Goal: Task Accomplishment & Management: Manage account settings

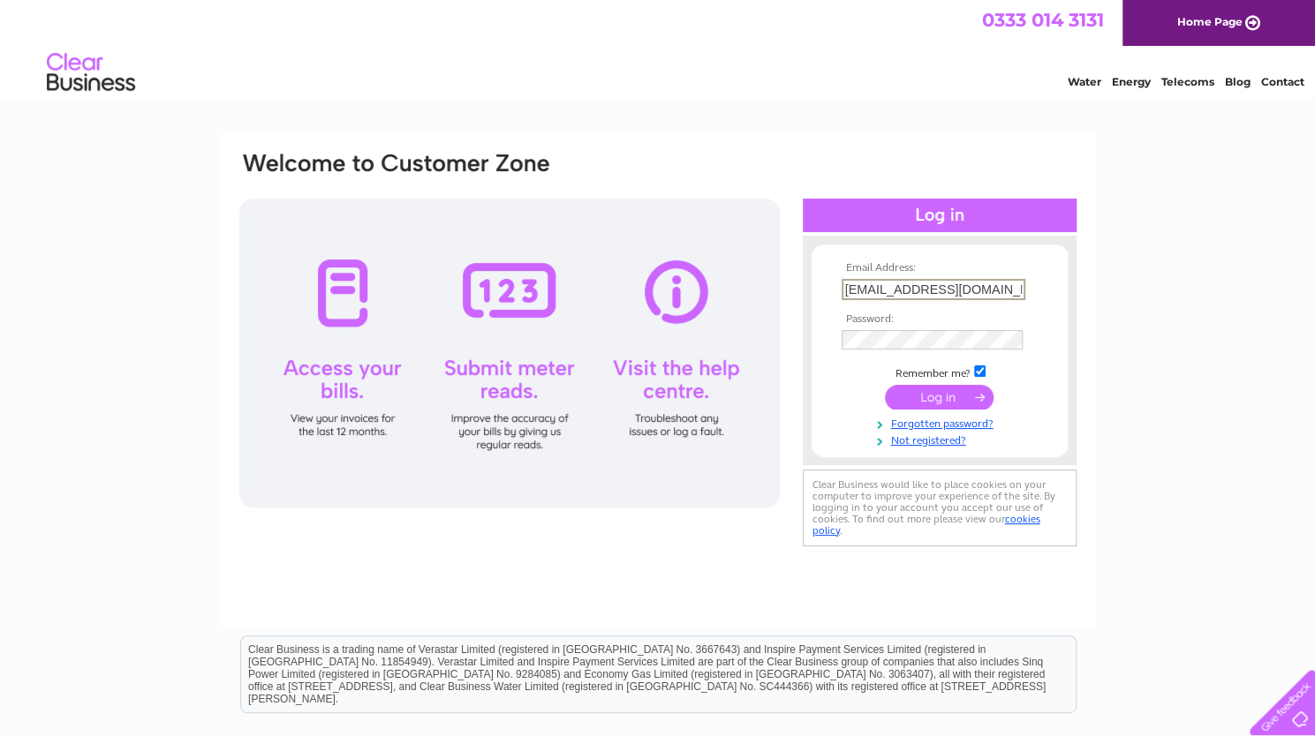
click at [994, 287] on input "info@musproperty.co.uk" at bounding box center [934, 289] width 184 height 21
drag, startPoint x: 994, startPoint y: 287, endPoint x: 787, endPoint y: 302, distance: 208.1
click at [787, 302] on div "Email Address: info@musproperty.co.uk Password:" at bounding box center [658, 350] width 841 height 401
click at [829, 370] on form "Email Address: info@musproperty.co.uk Password:" at bounding box center [940, 354] width 256 height 184
drag, startPoint x: 1001, startPoint y: 284, endPoint x: 749, endPoint y: 312, distance: 254.0
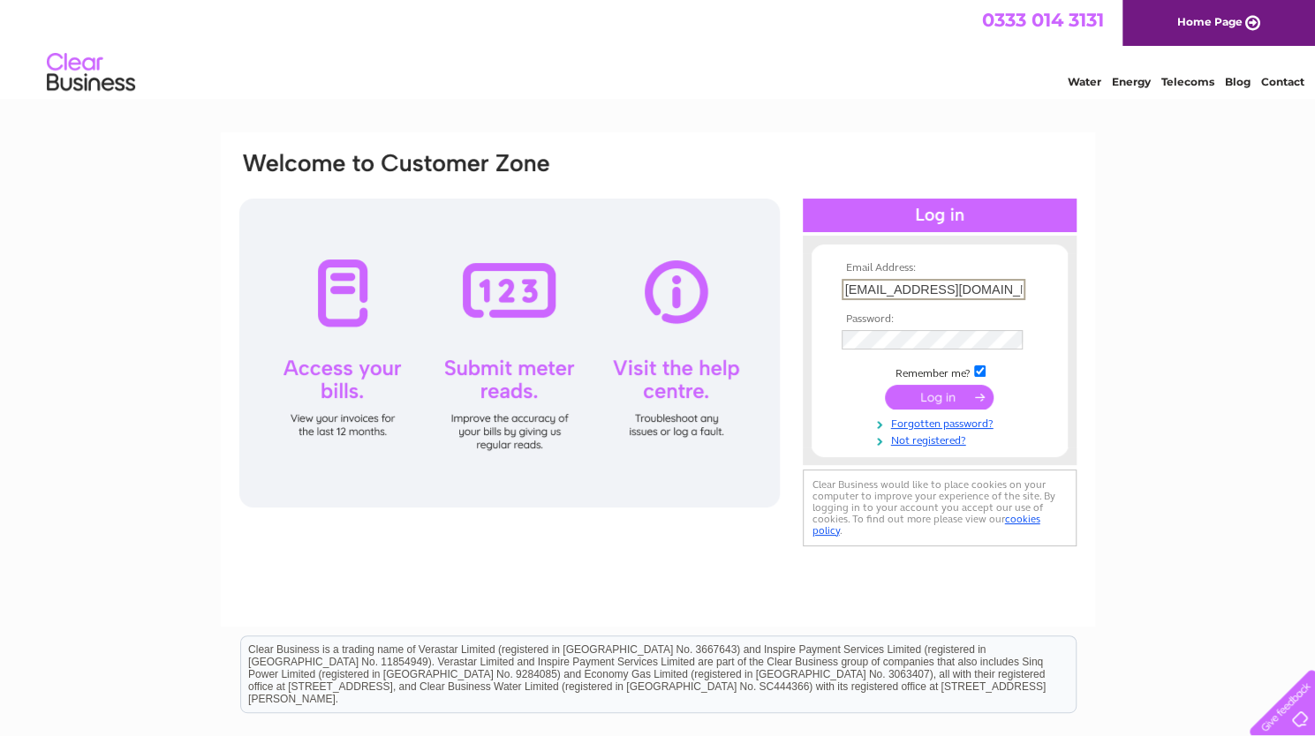
click at [749, 312] on div "Email Address: info@musproperty.co.uk Password:" at bounding box center [658, 350] width 841 height 401
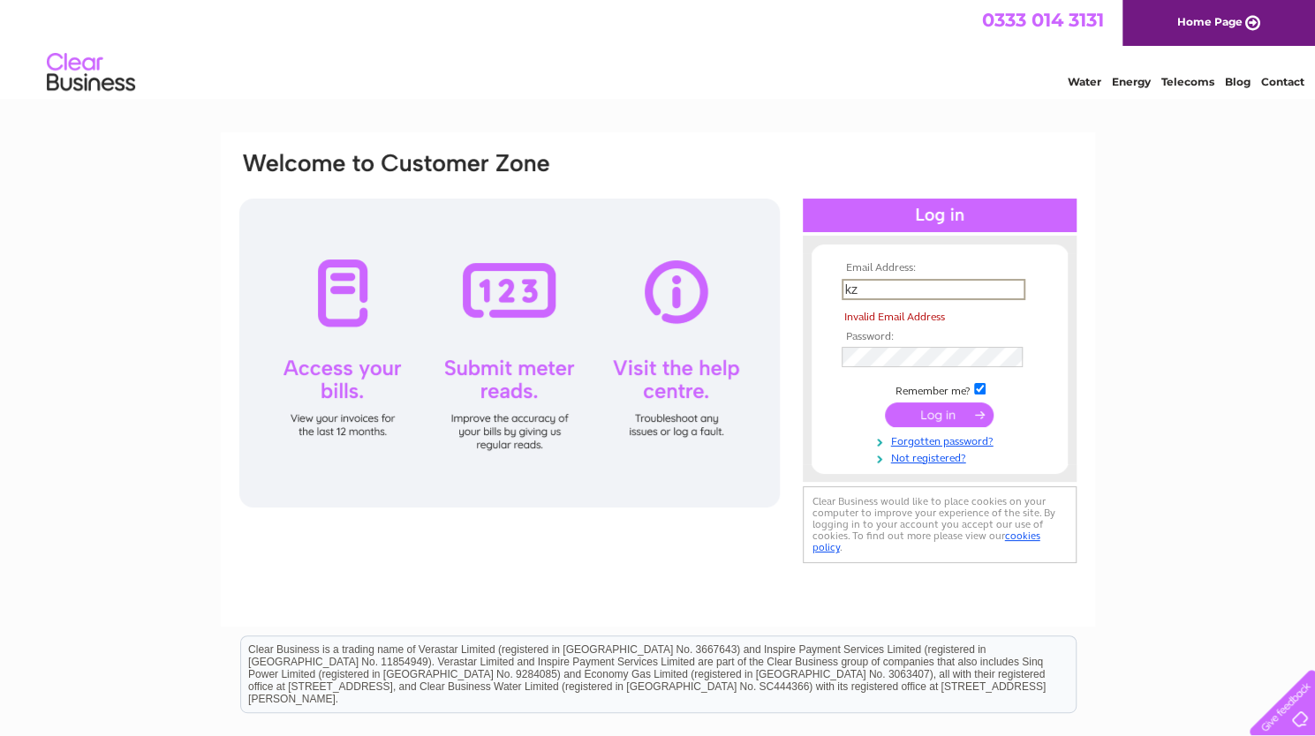
type input "k"
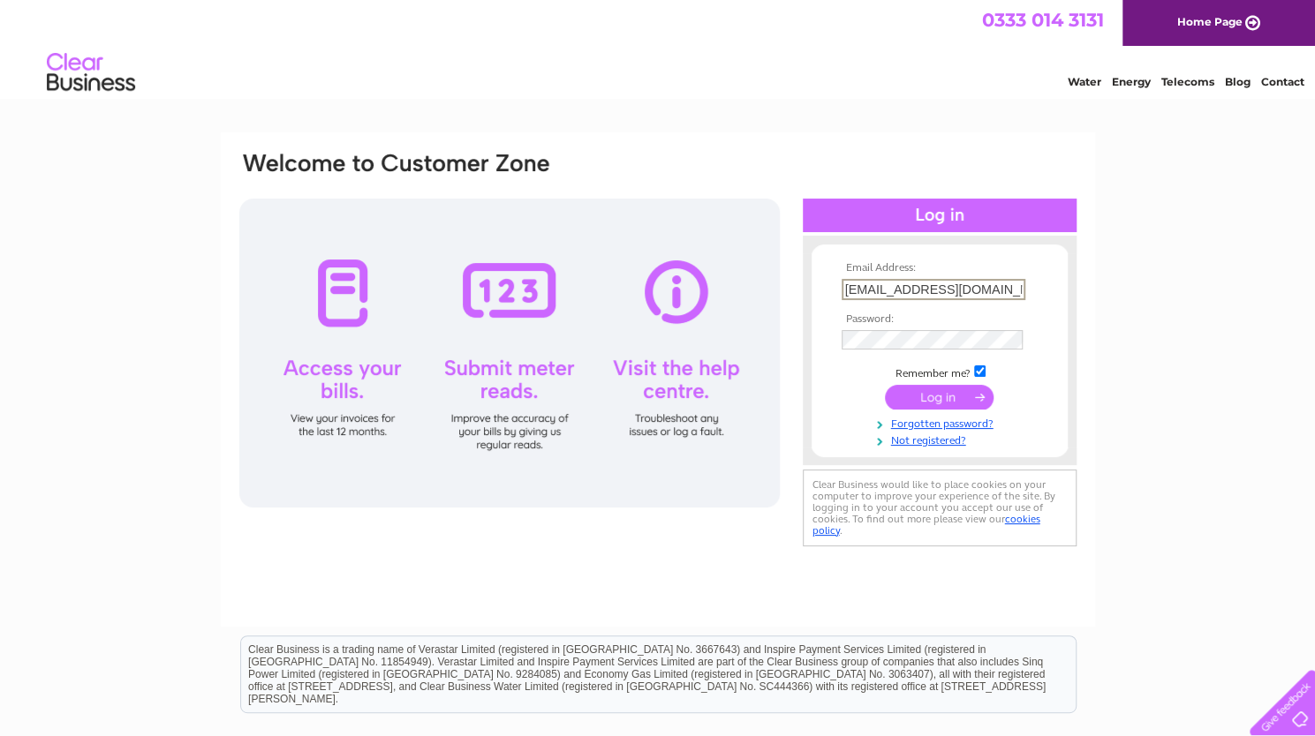
type input "kzoffice27@gmail.com"
click at [815, 342] on form "Email Address: kzoffice27@gmail.com Password:" at bounding box center [940, 354] width 256 height 185
click at [735, 343] on div "Email Address: kzoffice27@gmail.com Password:" at bounding box center [658, 350] width 841 height 401
click at [885, 386] on input "submit" at bounding box center [939, 398] width 109 height 25
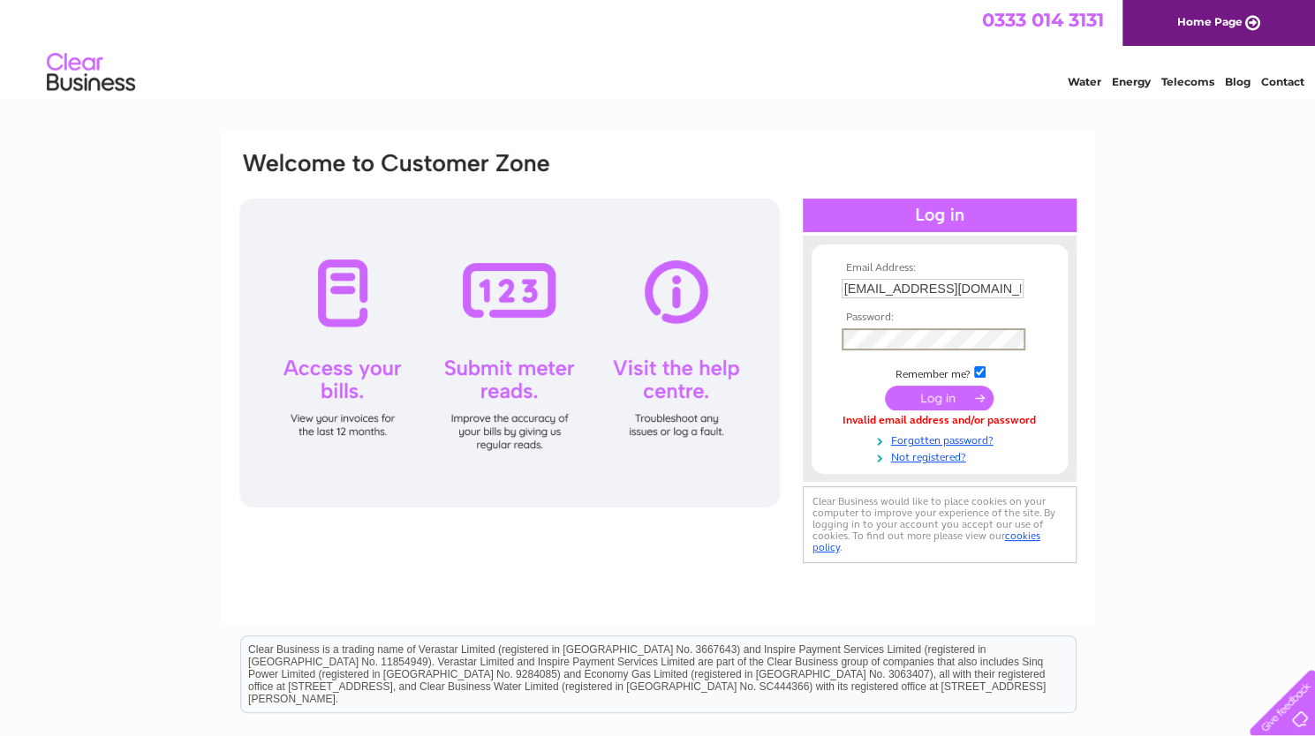
click at [885, 386] on input "submit" at bounding box center [939, 398] width 109 height 25
click at [894, 400] on input "submit" at bounding box center [939, 398] width 109 height 25
click at [940, 394] on input "submit" at bounding box center [939, 395] width 109 height 25
click at [979, 395] on input "submit" at bounding box center [939, 395] width 109 height 25
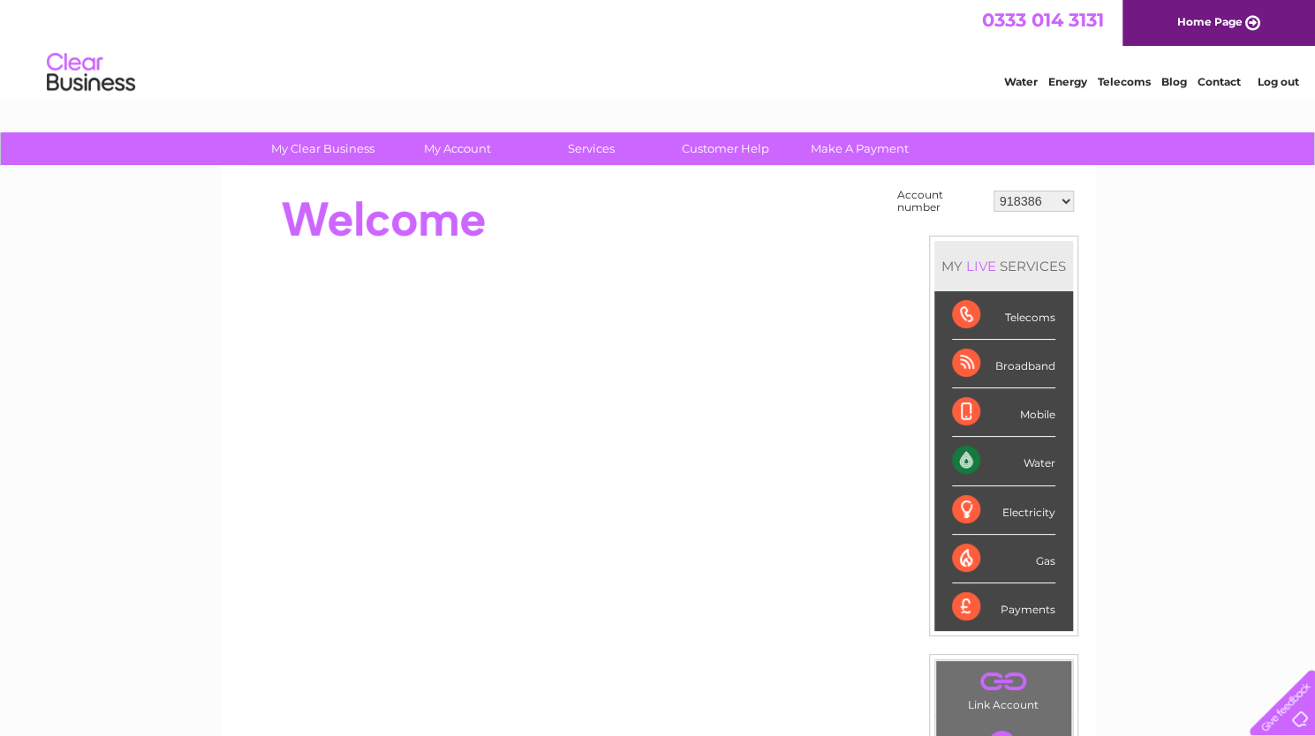
click at [1064, 205] on select "918386 918390 30304075 30305766 30317575 30324876" at bounding box center [1033, 201] width 80 height 21
click at [1047, 200] on select "918386 918390 30304075 30305766 30317575 30324876" at bounding box center [1033, 201] width 80 height 21
select select "30317575"
click at [993, 191] on select "918386 918390 30304075 30305766 30317575 30324876" at bounding box center [1033, 201] width 80 height 21
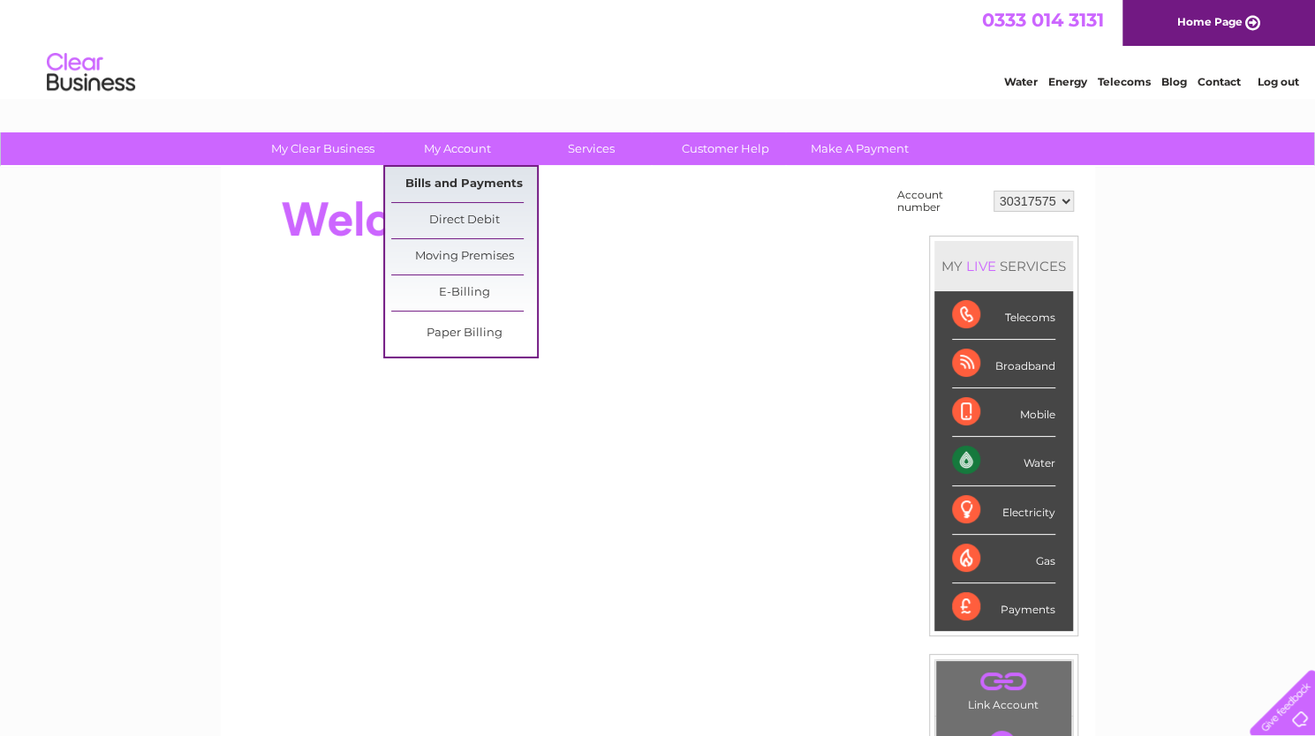
click at [474, 189] on link "Bills and Payments" at bounding box center [464, 184] width 146 height 35
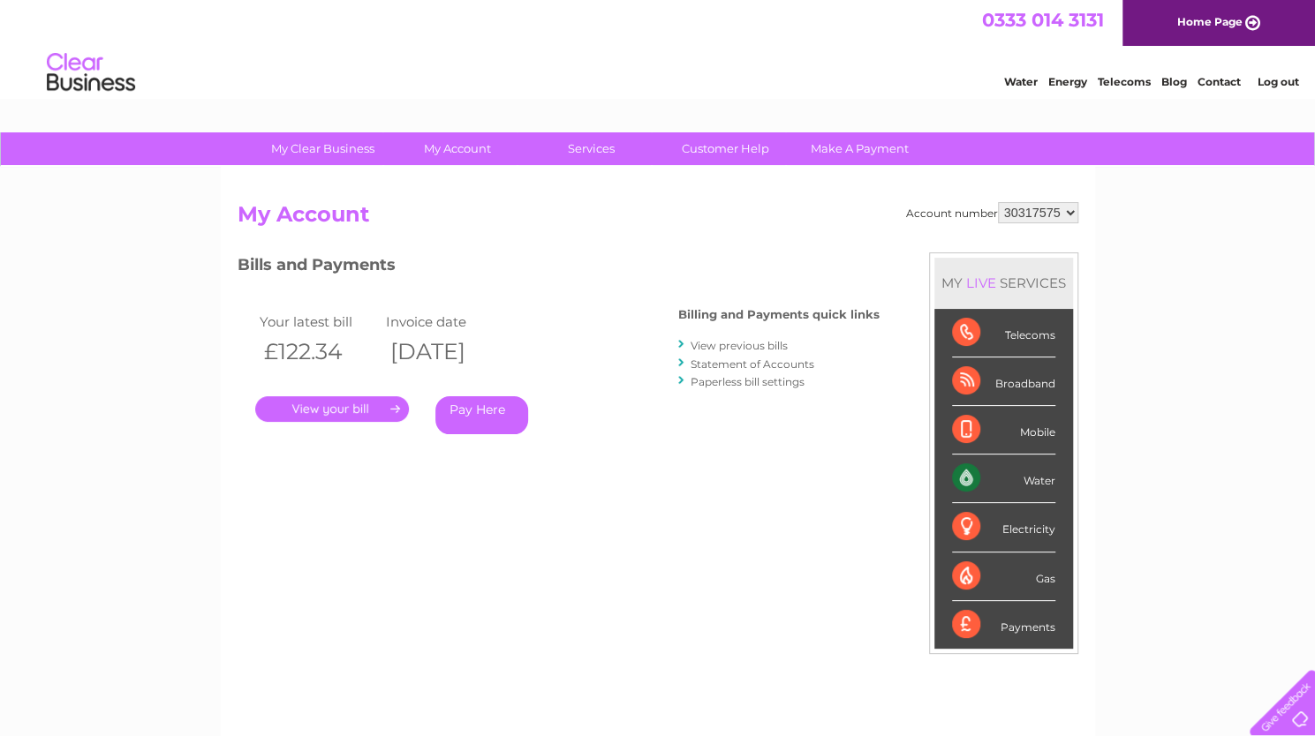
click at [397, 405] on link "." at bounding box center [332, 410] width 154 height 26
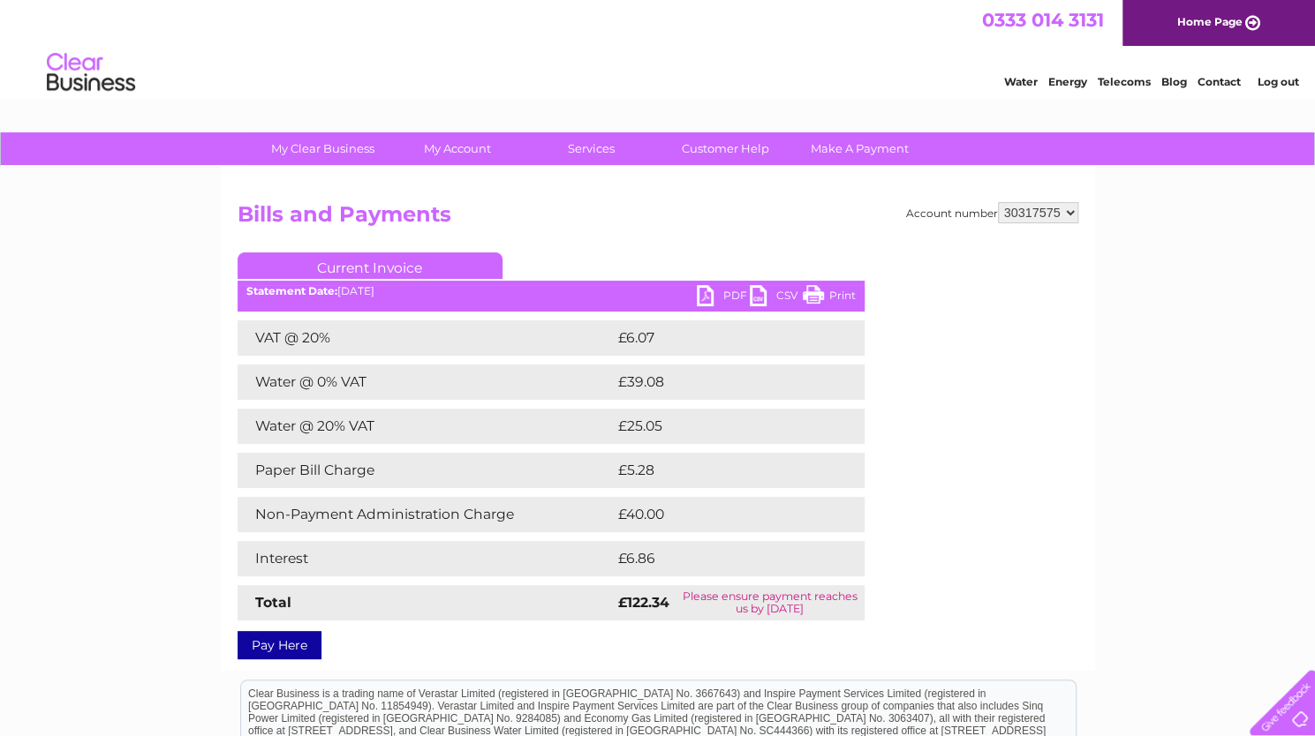
click at [708, 294] on link "PDF" at bounding box center [723, 298] width 53 height 26
click at [728, 296] on link "PDF" at bounding box center [723, 298] width 53 height 26
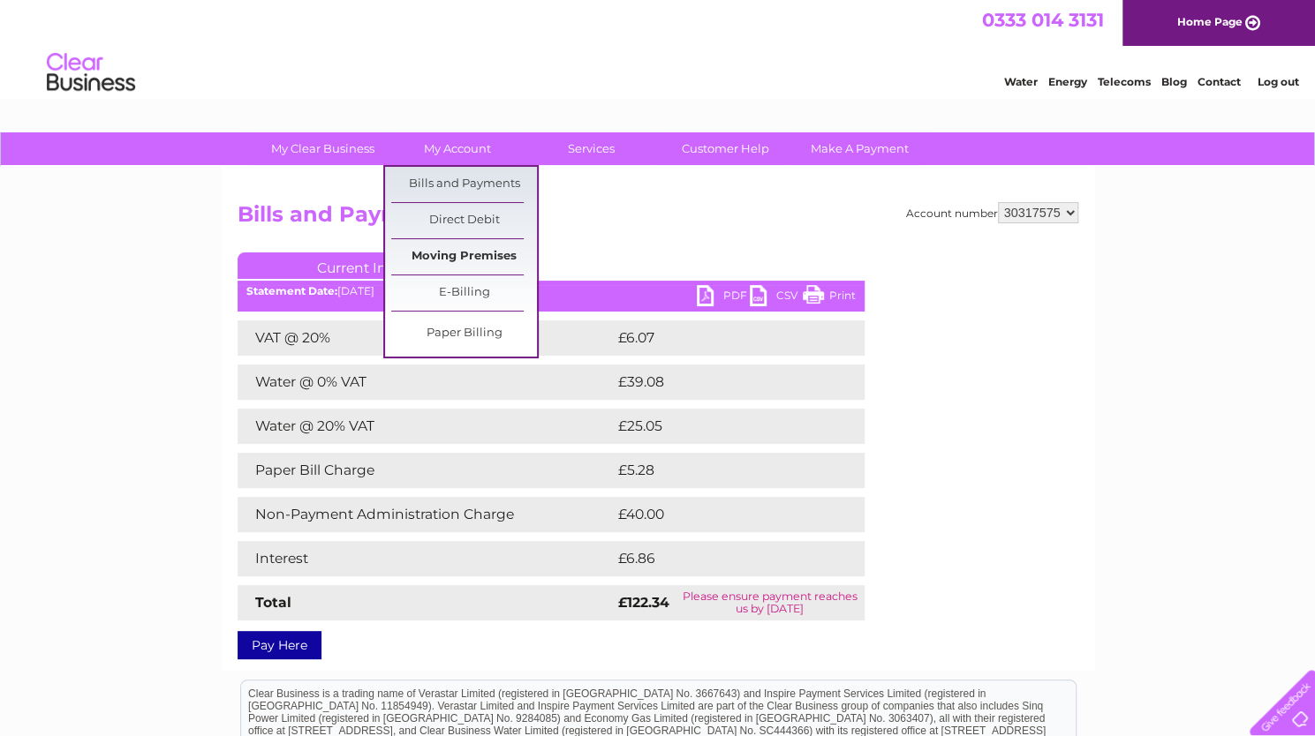
click at [486, 255] on link "Moving Premises" at bounding box center [464, 256] width 146 height 35
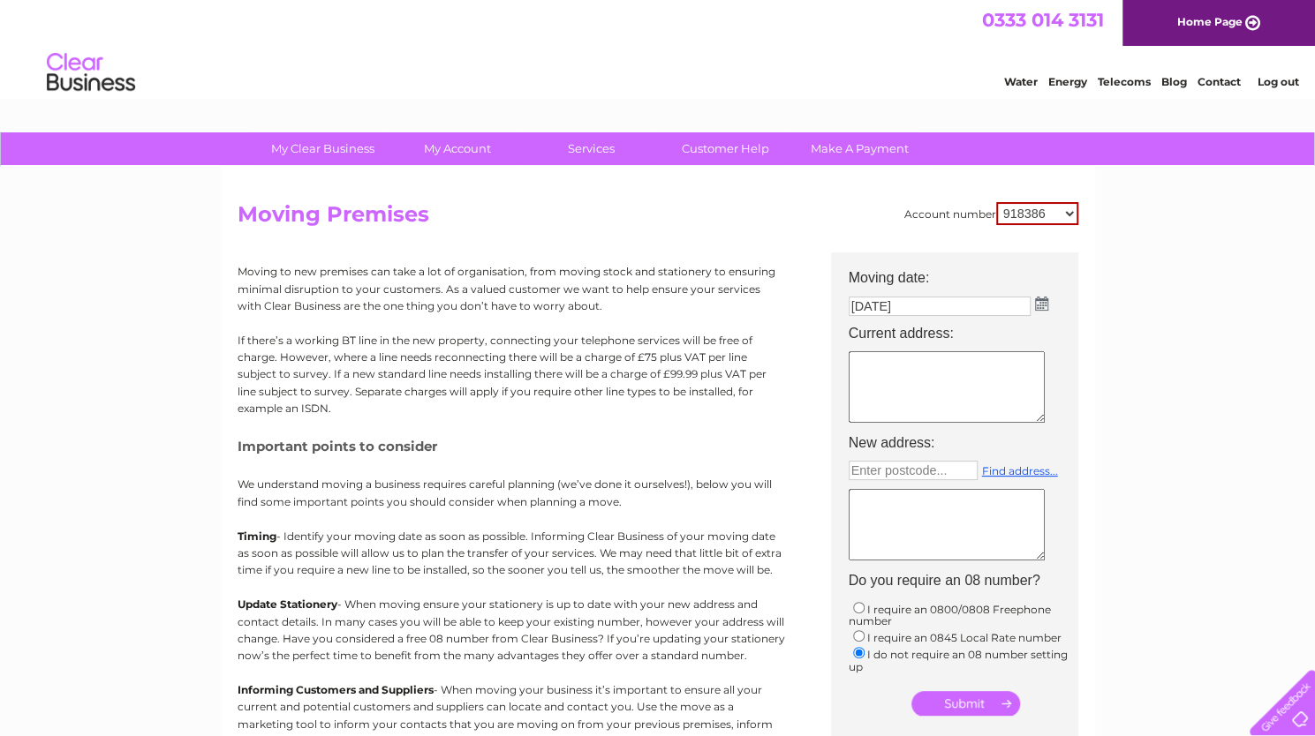
click at [1277, 82] on link "Log out" at bounding box center [1278, 81] width 42 height 13
